Goal: Navigation & Orientation: Find specific page/section

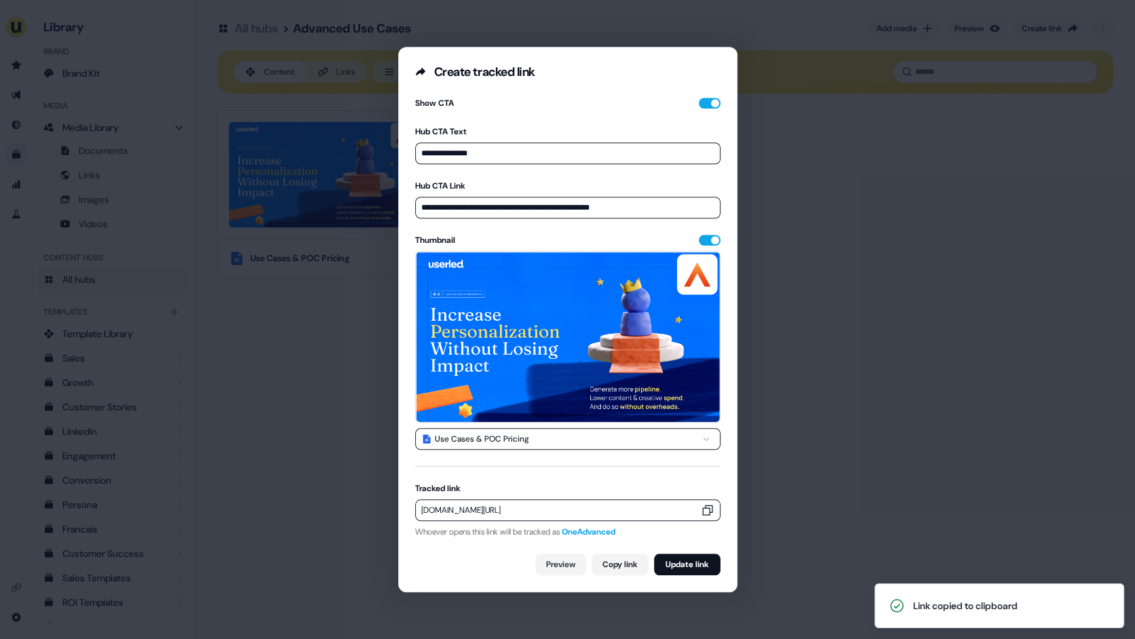
click at [218, 168] on div "**********" at bounding box center [567, 319] width 1135 height 639
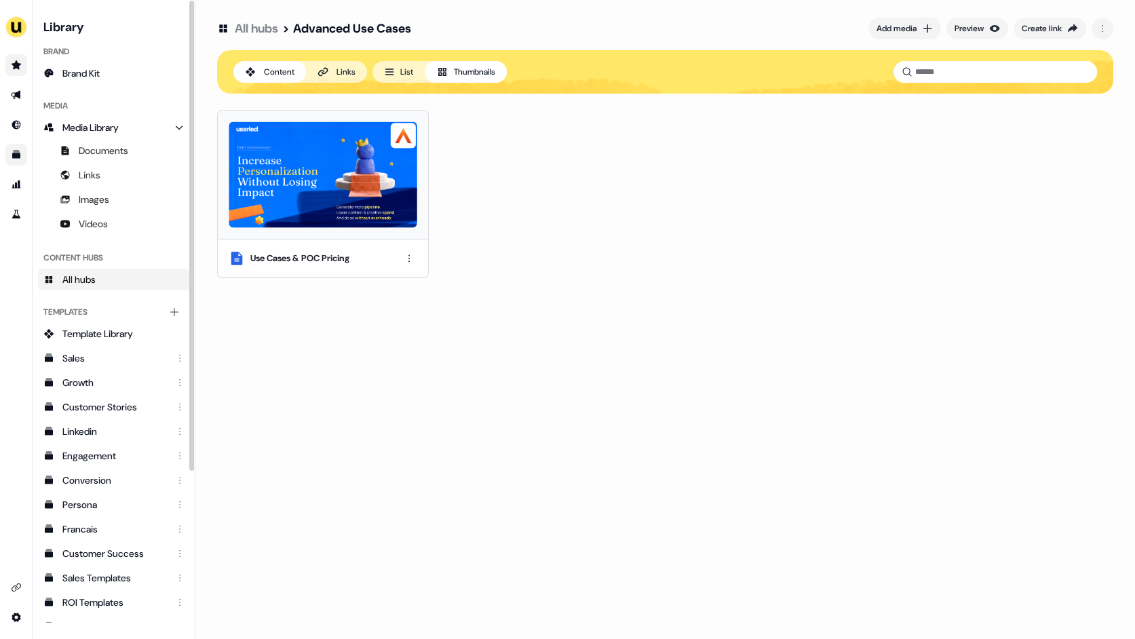
click at [16, 66] on icon "Go to prospects" at bounding box center [16, 64] width 9 height 9
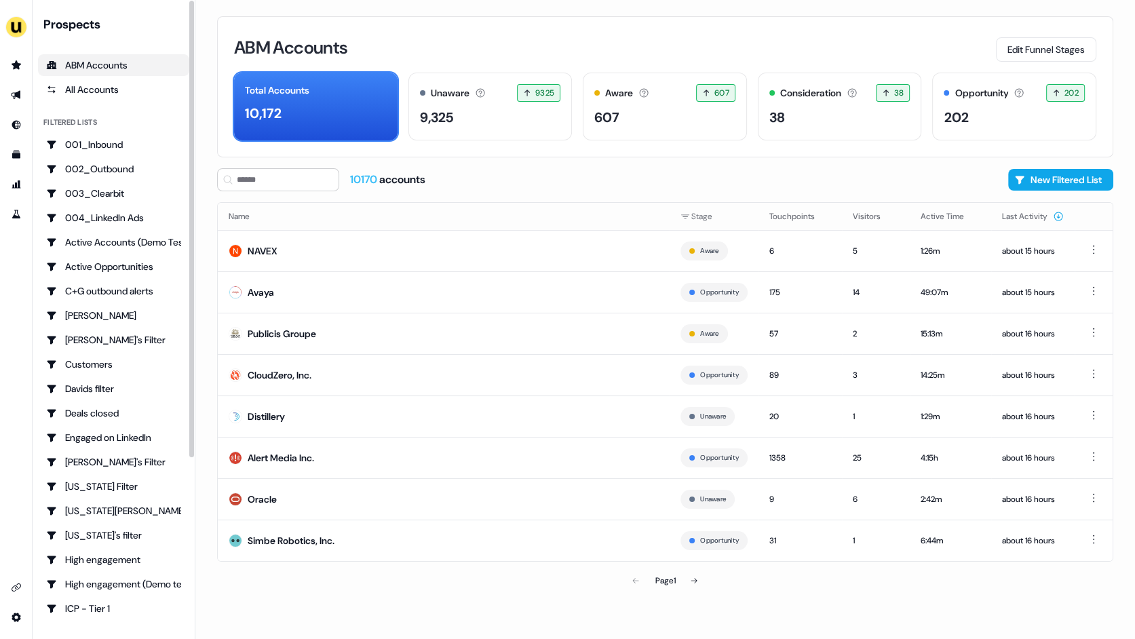
click at [206, 278] on div "ABM Accounts Edit Funnel Stages Total Accounts 10,172 Unaware The default stage…" at bounding box center [664, 319] width 939 height 639
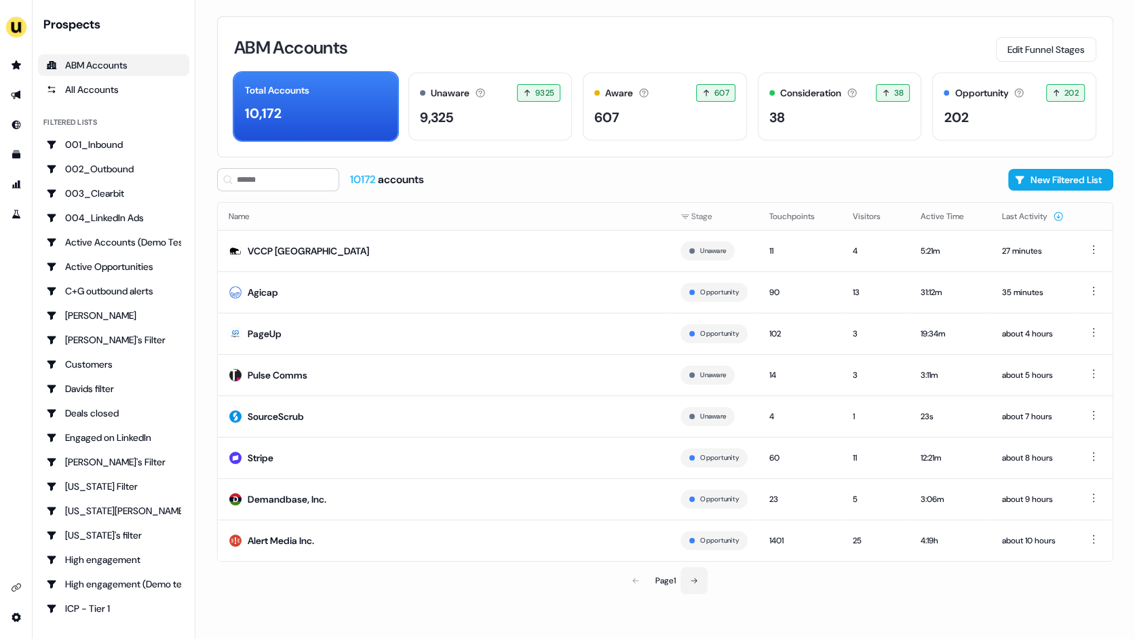
click at [696, 583] on icon at bounding box center [694, 580] width 6 height 5
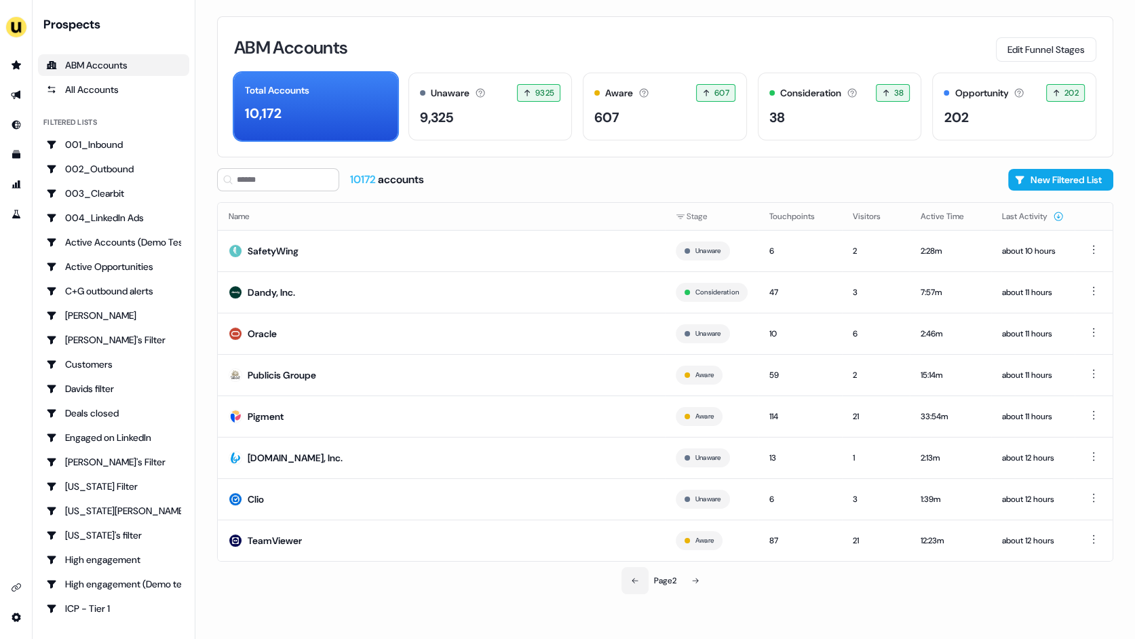
click at [633, 585] on icon at bounding box center [635, 581] width 8 height 8
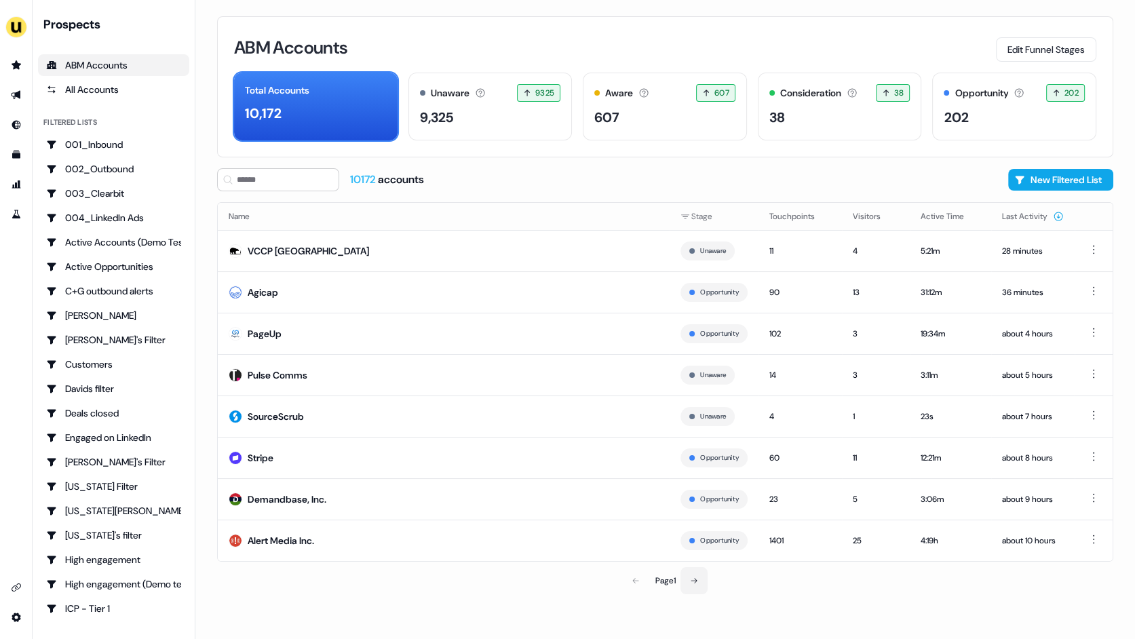
click at [697, 583] on icon at bounding box center [694, 581] width 8 height 8
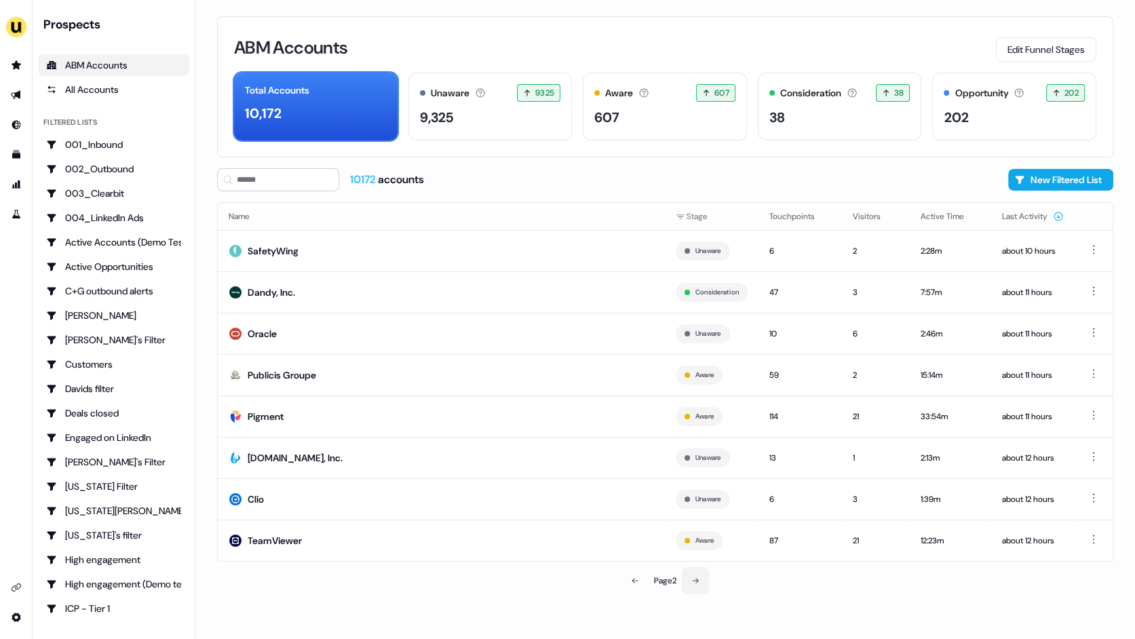
click at [697, 583] on icon at bounding box center [695, 580] width 6 height 5
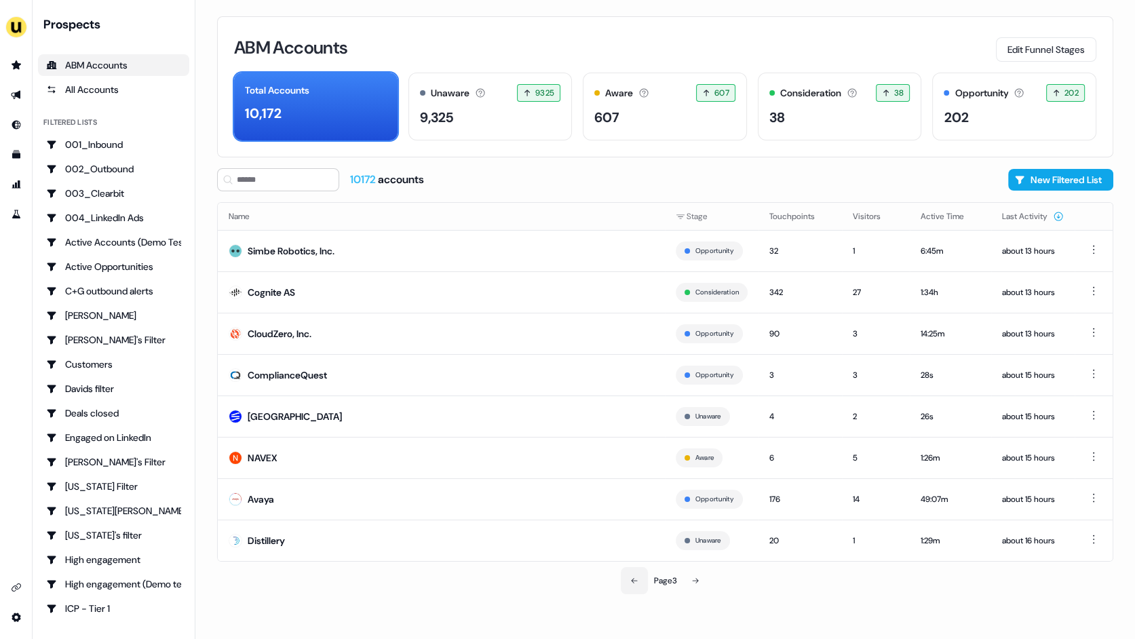
click at [632, 583] on icon at bounding box center [634, 580] width 6 height 5
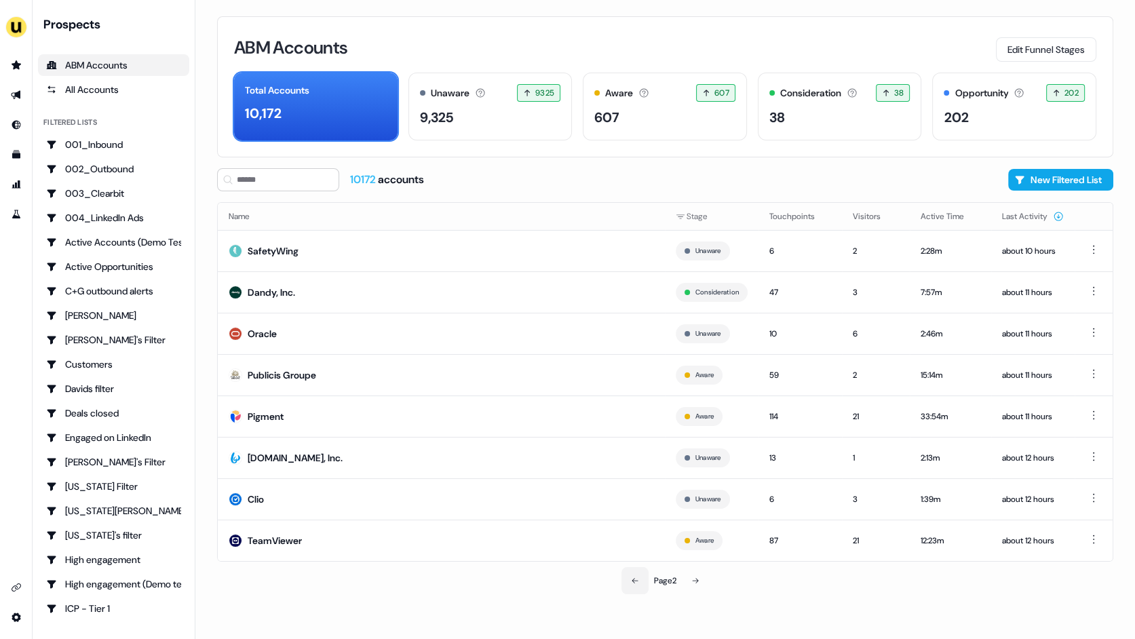
click at [632, 583] on icon at bounding box center [634, 580] width 6 height 5
